Goal: Find specific page/section: Find specific page/section

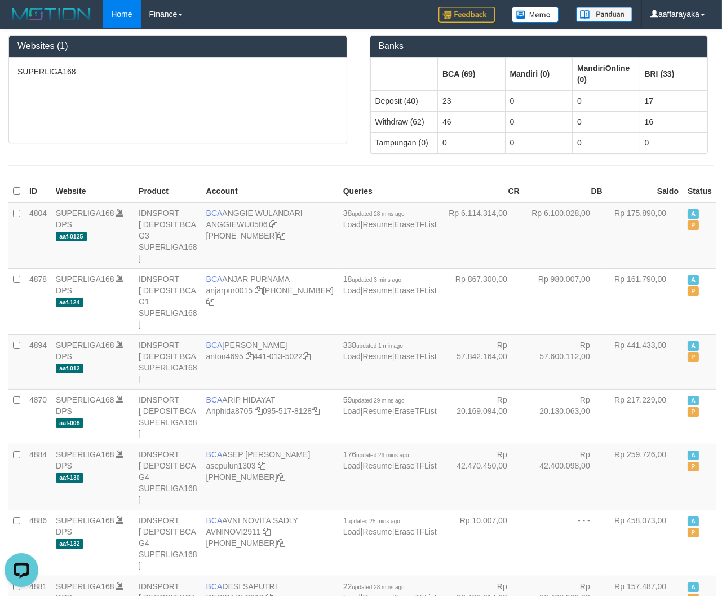
scroll to position [1031, 0]
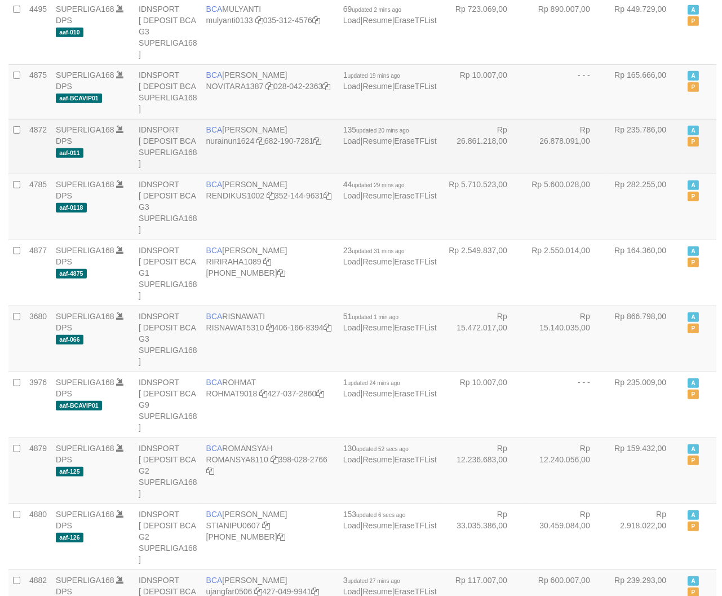
scroll to position [1042, 0]
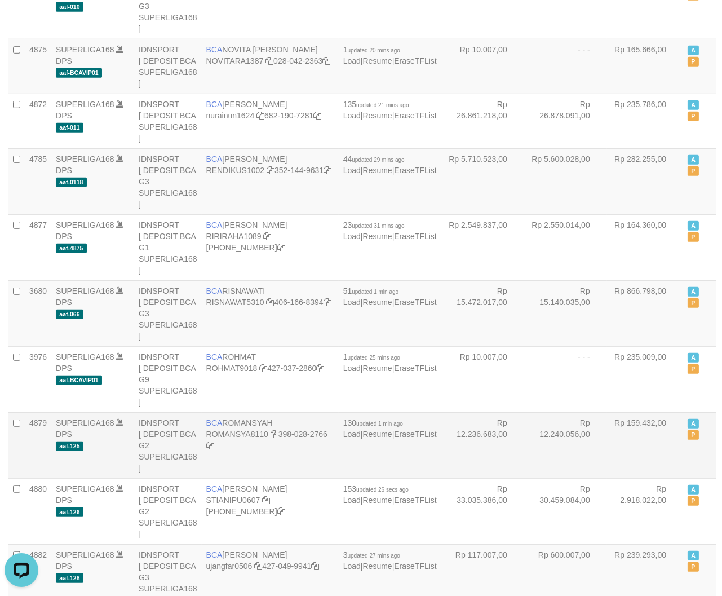
click at [267, 412] on td "BCA ROMANSYAH ROMANSYA8110 398-028-2766" at bounding box center [270, 445] width 137 height 66
copy td "BCA ROMANSYAH"
